Goal: Task Accomplishment & Management: Manage account settings

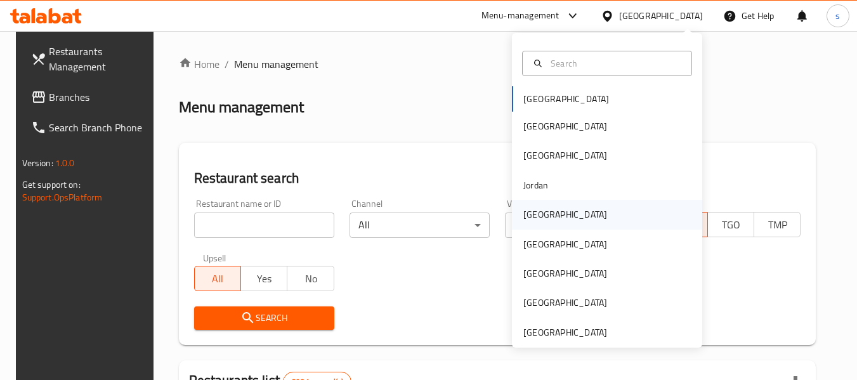
click at [531, 217] on div "[GEOGRAPHIC_DATA]" at bounding box center [566, 215] width 84 height 14
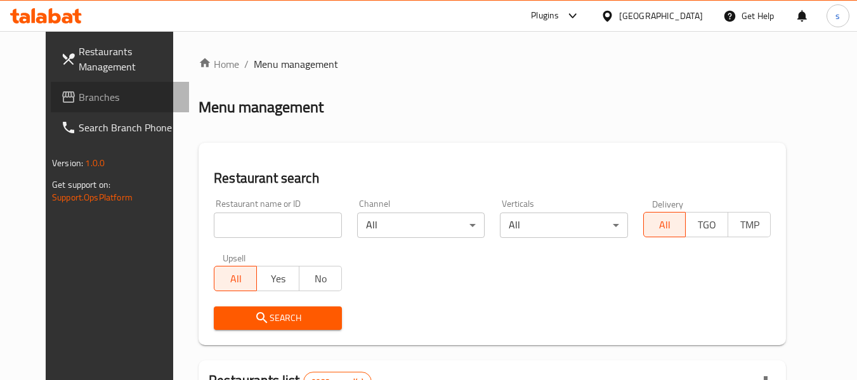
click at [79, 89] on span "Branches" at bounding box center [129, 96] width 100 height 15
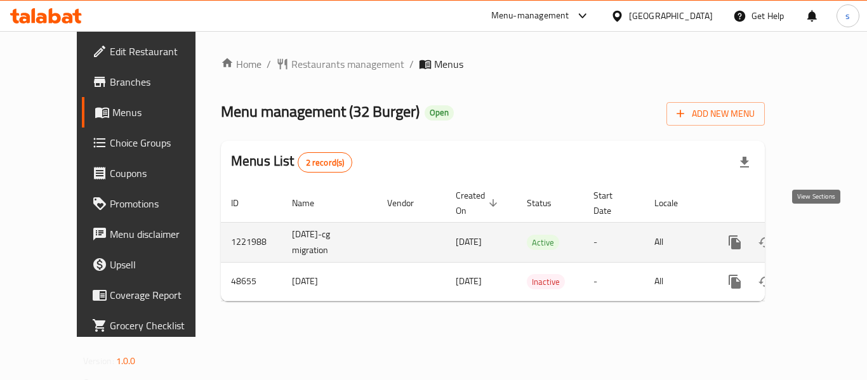
click at [819, 235] on icon "enhanced table" at bounding box center [826, 242] width 15 height 15
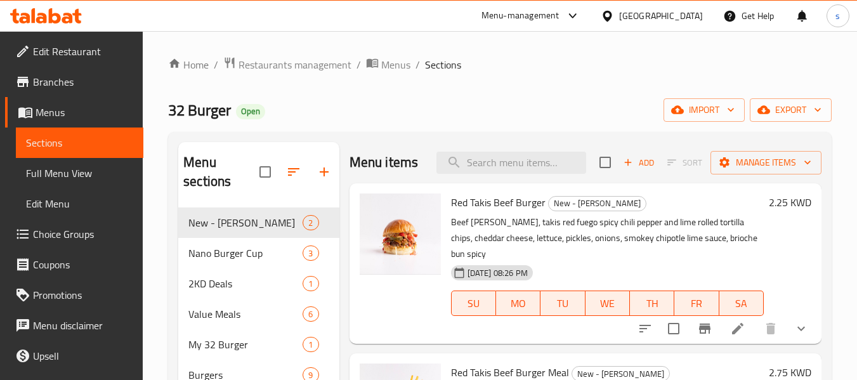
click at [72, 232] on span "Choice Groups" at bounding box center [83, 234] width 100 height 15
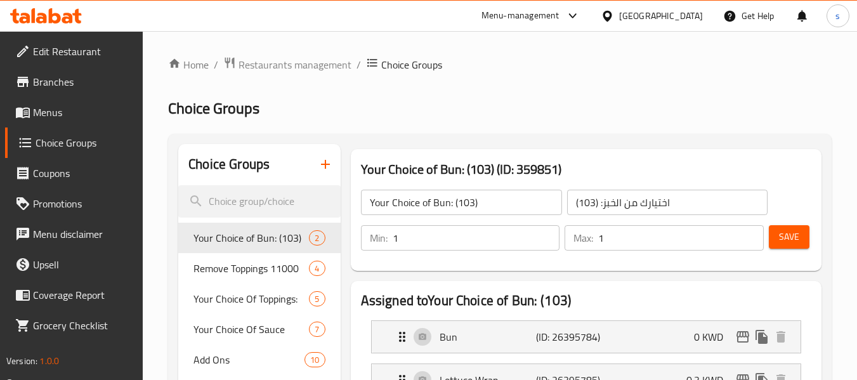
click at [230, 205] on div at bounding box center [428, 190] width 857 height 380
click at [230, 202] on input "search" at bounding box center [259, 201] width 162 height 32
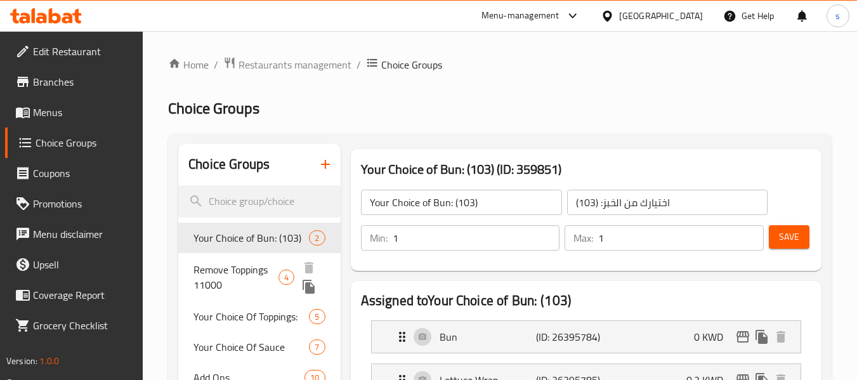
paste input "Your Choice of Bun"
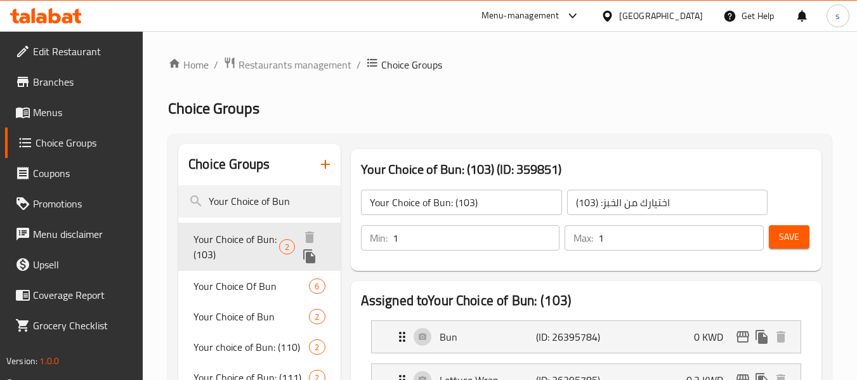
click at [239, 244] on span "Your Choice of Bun: (103)" at bounding box center [237, 247] width 86 height 30
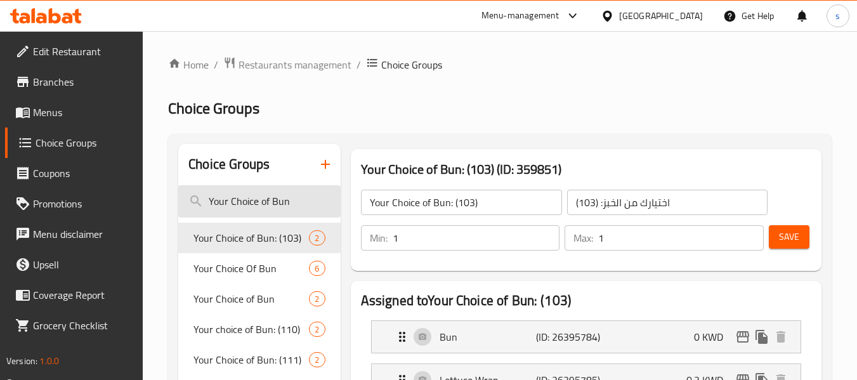
click at [226, 195] on input "Your Choice of Bun" at bounding box center [259, 201] width 162 height 32
paste input "The Addons"
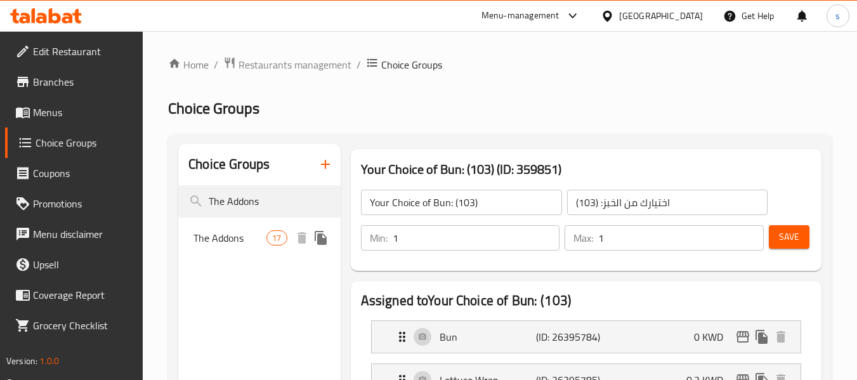
type input "The Addons"
click at [221, 238] on span "The Addons" at bounding box center [230, 237] width 73 height 15
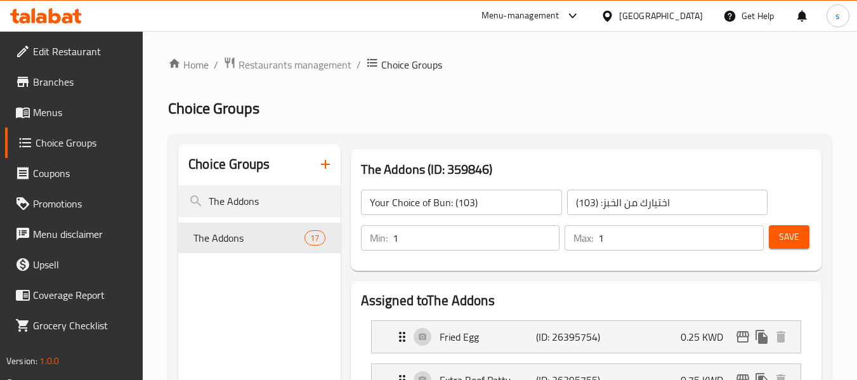
type input "The Addons"
type input "الإضافات"
type input "0"
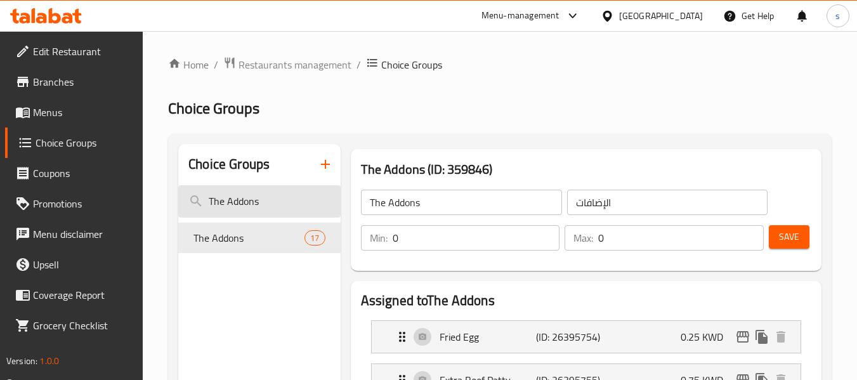
click at [248, 208] on input "The Addons" at bounding box center [259, 201] width 162 height 32
paste input "Your Choice Of Drink"
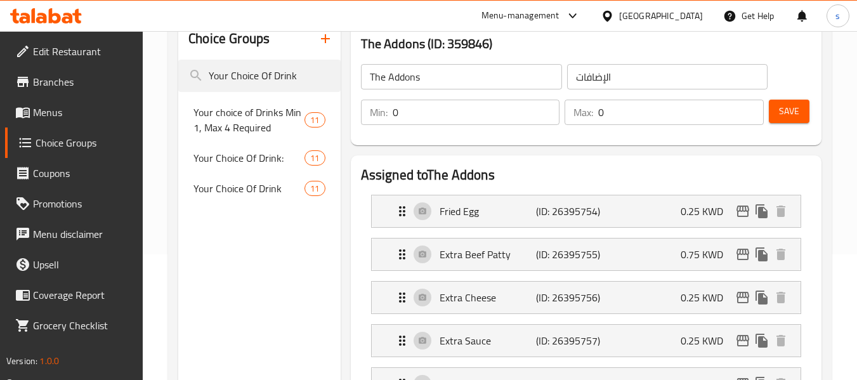
scroll to position [127, 0]
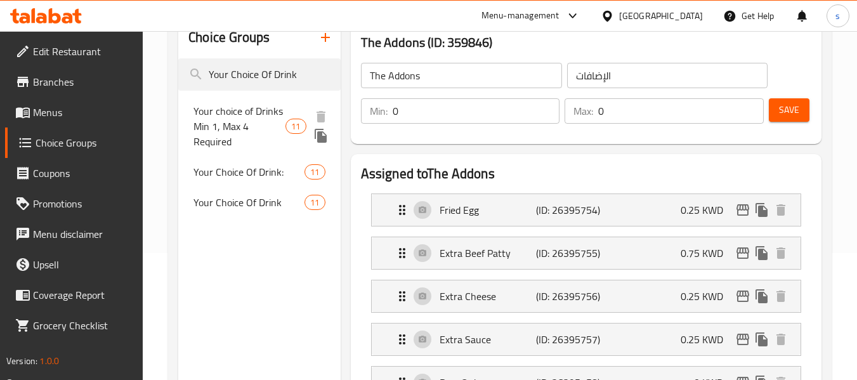
type input "Your Choice Of Drink"
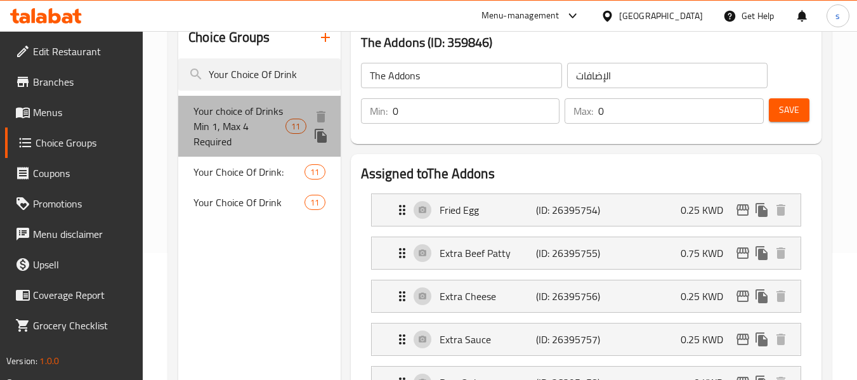
click at [224, 123] on span "Your choice of Drinks Min 1, Max 4 Required" at bounding box center [240, 126] width 92 height 46
type input "Your choice of Drinks Min 1, Max 4 Required"
type input "ختيارك من المشروب ادنى 1، اقصى 4 مطلوب"
type input "1"
type input "4"
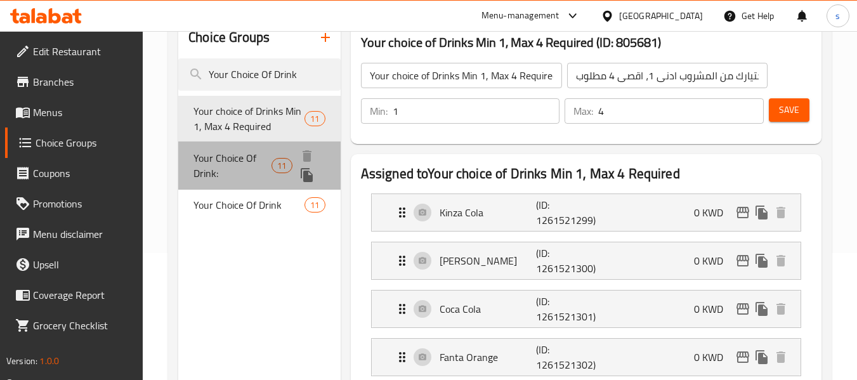
click at [223, 162] on span "Your Choice Of Drink:" at bounding box center [233, 165] width 78 height 30
type input "Your Choice Of Drink:"
type input "اختيارك من المشروب:"
type input "2"
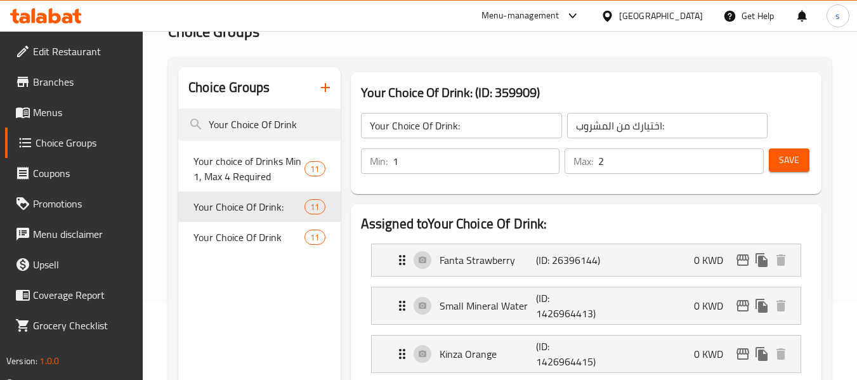
scroll to position [63, 0]
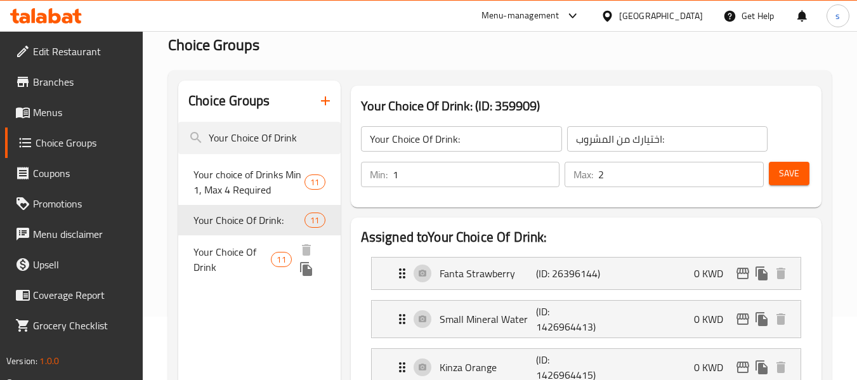
click at [223, 257] on span "Your Choice Of Drink" at bounding box center [232, 259] width 77 height 30
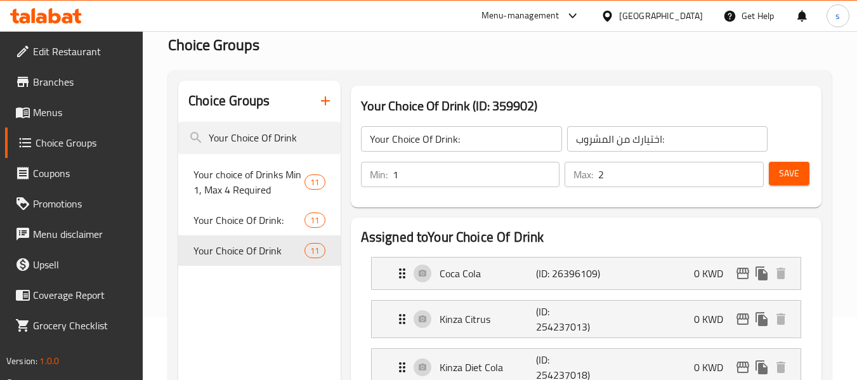
type input "Your Choice Of Drink"
type input "إختيارك من المشروب"
type input "1"
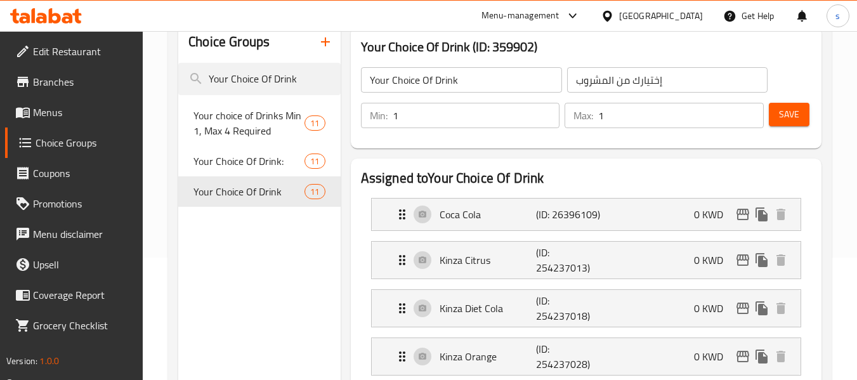
scroll to position [127, 0]
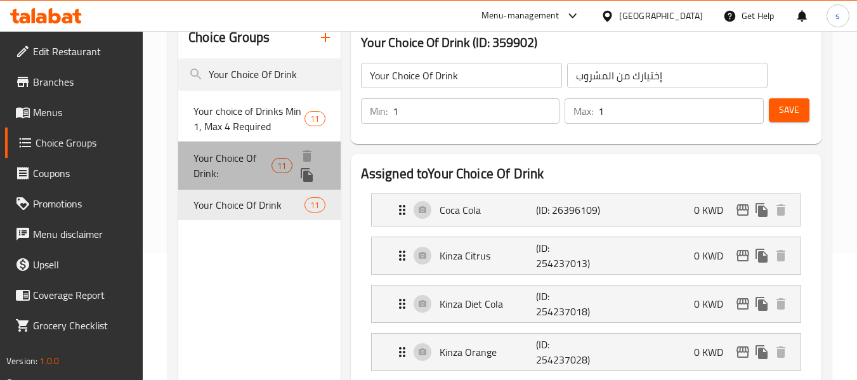
click at [270, 162] on span "Your Choice Of Drink:" at bounding box center [233, 165] width 78 height 30
type input "Your Choice Of Drink:"
type input "اختيارك من المشروب:"
type input "2"
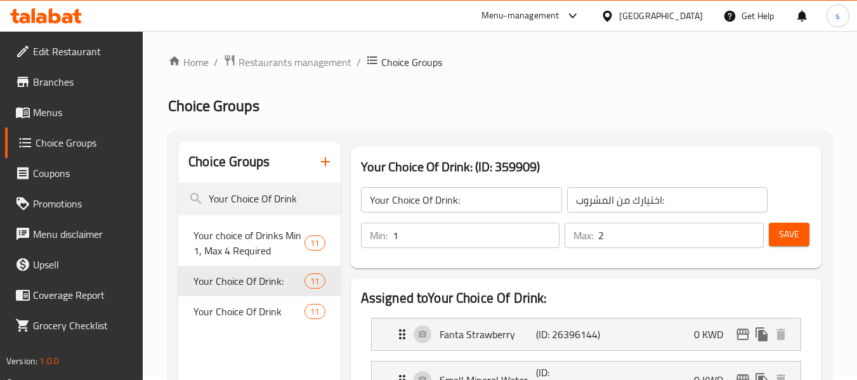
scroll to position [0, 0]
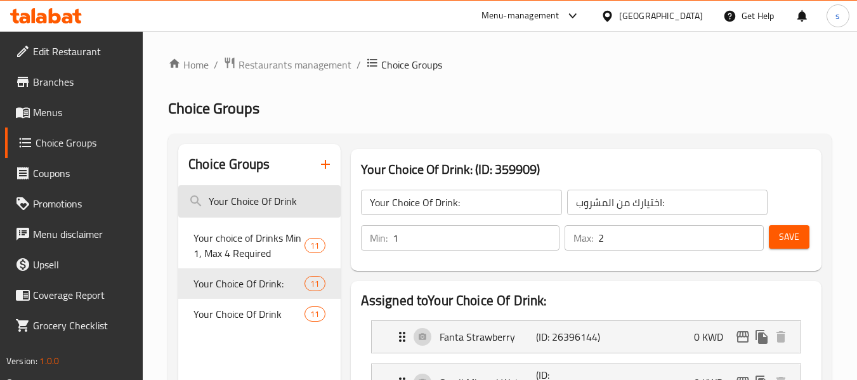
click at [279, 204] on input "Your Choice Of Drink" at bounding box center [259, 201] width 162 height 32
